Goal: Check status: Check status

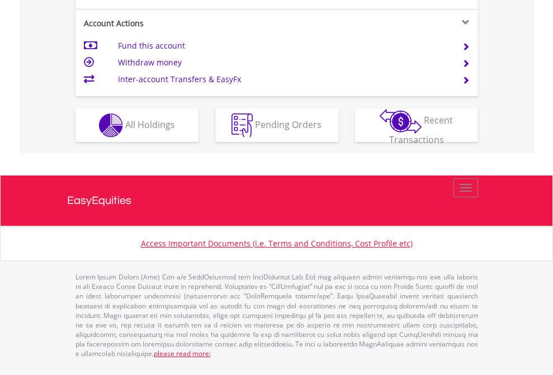
scroll to position [1072, 0]
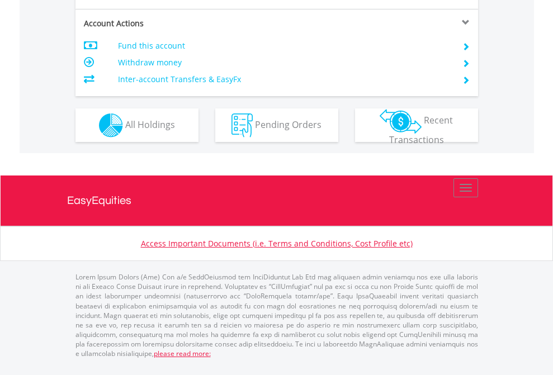
scroll to position [1049, 0]
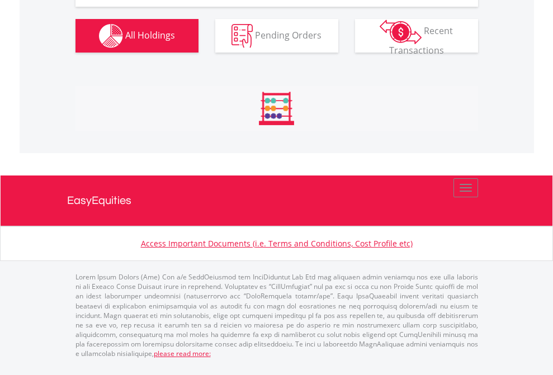
scroll to position [1111, 0]
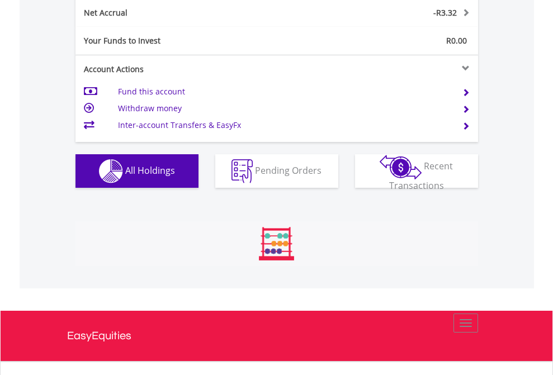
scroll to position [107, 176]
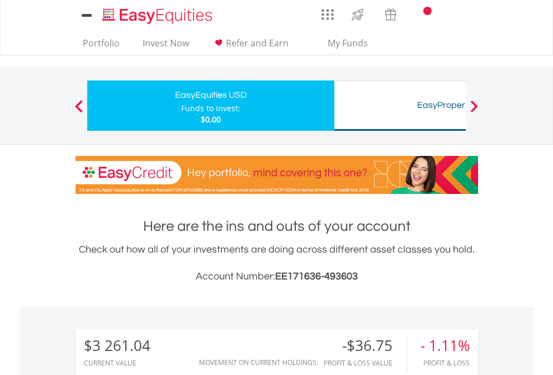
scroll to position [107, 176]
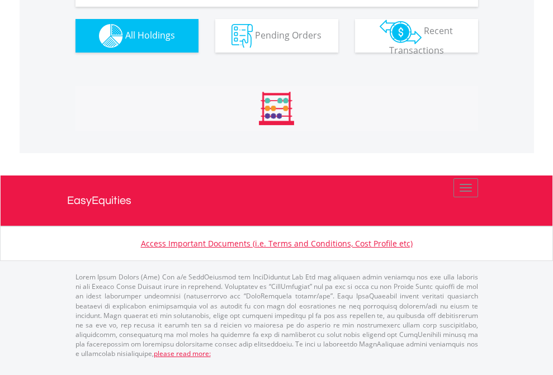
scroll to position [1243, 0]
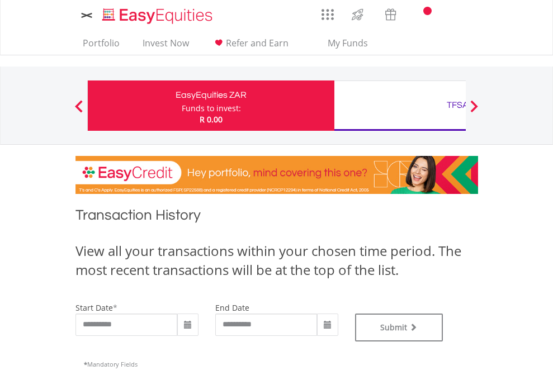
type input "**********"
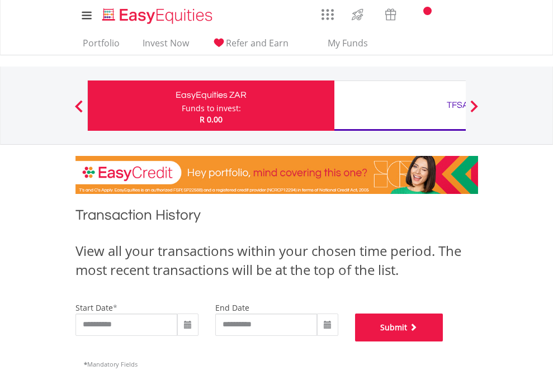
click at [443, 342] on button "Submit" at bounding box center [399, 328] width 88 height 28
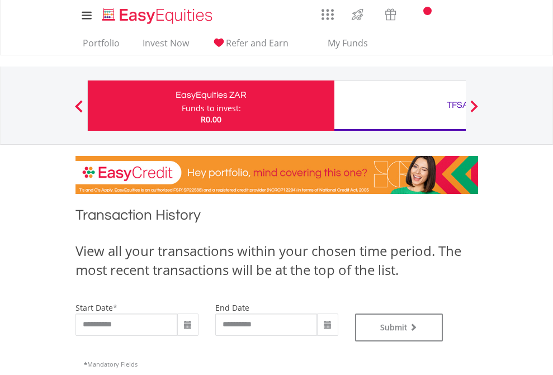
click at [400, 106] on div "TFSA" at bounding box center [457, 105] width 233 height 16
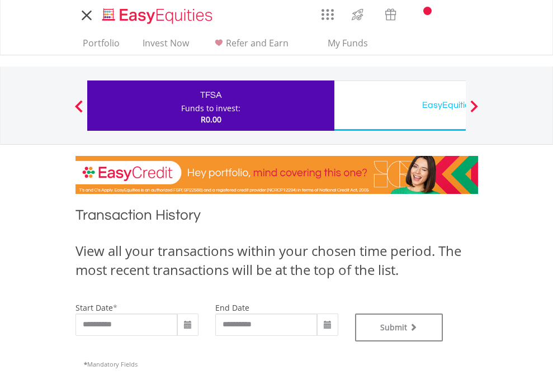
type input "**********"
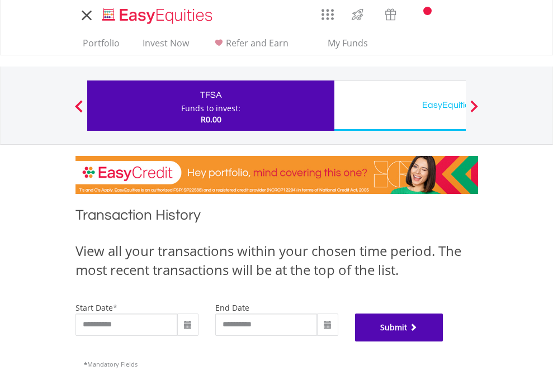
click at [443, 342] on button "Submit" at bounding box center [399, 328] width 88 height 28
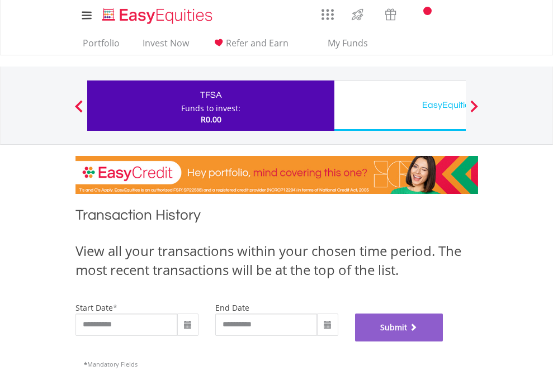
scroll to position [453, 0]
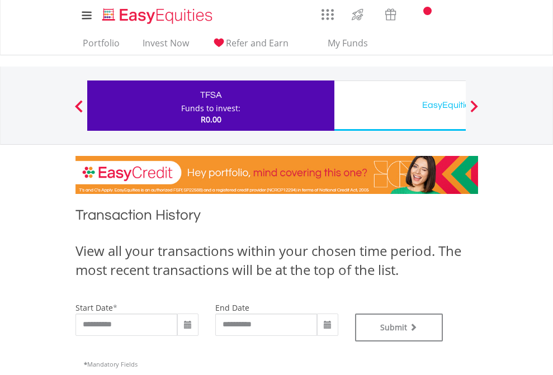
click at [400, 106] on div "EasyEquities USD" at bounding box center [457, 105] width 233 height 16
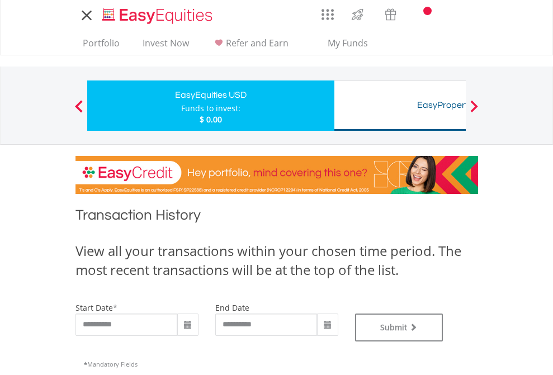
type input "**********"
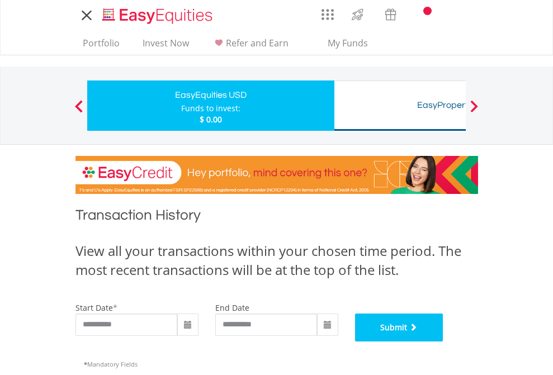
click at [443, 342] on button "Submit" at bounding box center [399, 328] width 88 height 28
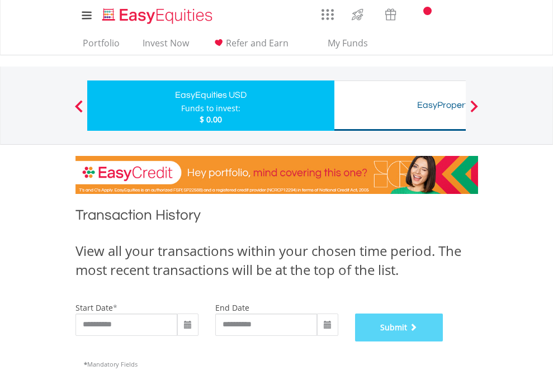
scroll to position [453, 0]
